Goal: Ask a question: Seek information or help from site administrators or community

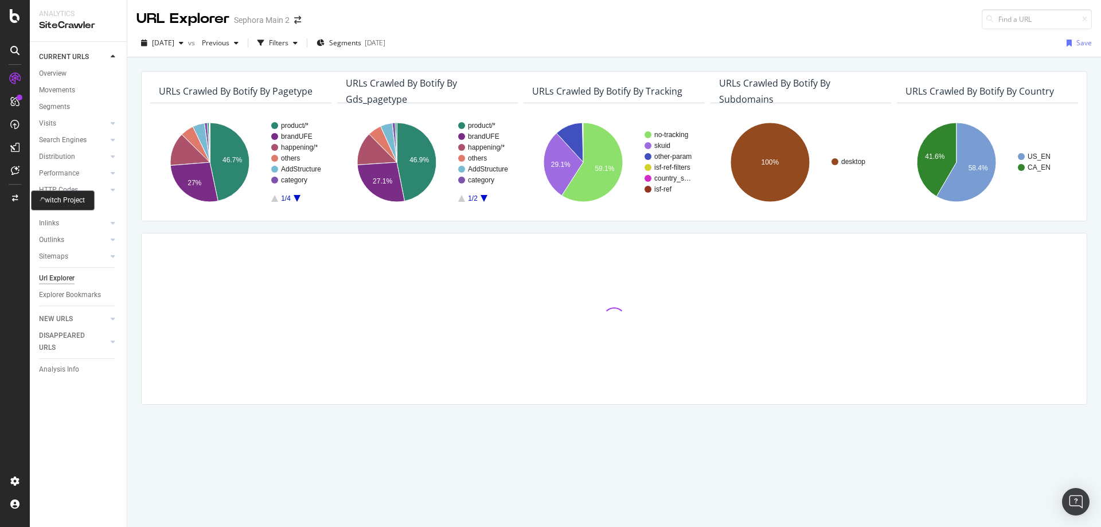
click at [14, 169] on icon at bounding box center [15, 170] width 9 height 9
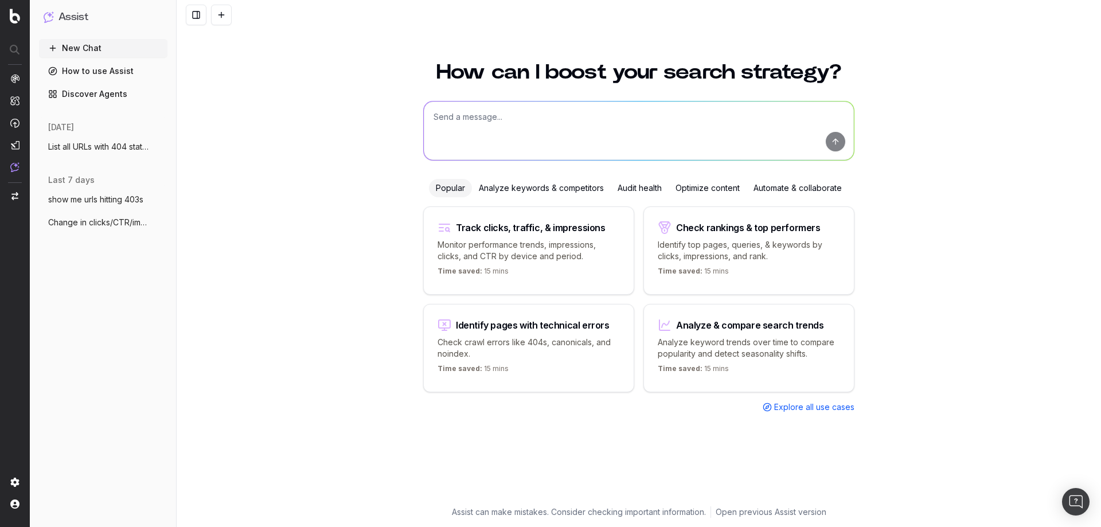
drag, startPoint x: 107, startPoint y: 198, endPoint x: 302, endPoint y: 198, distance: 195.6
click at [302, 198] on div "Assist New Chat How to use Assist Discover Agents [DATE] List all URLs with 404…" at bounding box center [550, 263] width 1101 height 527
click at [127, 143] on span "List all URLs with 404 status code from" at bounding box center [98, 146] width 101 height 11
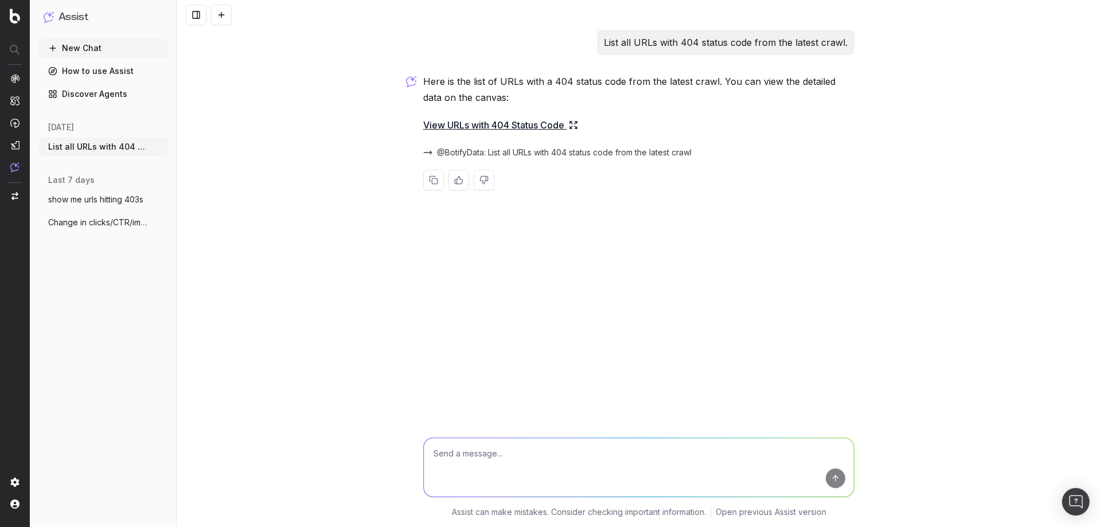
click at [493, 122] on link "View URLs with 404 Status Code" at bounding box center [500, 125] width 155 height 16
